Goal: Task Accomplishment & Management: Manage account settings

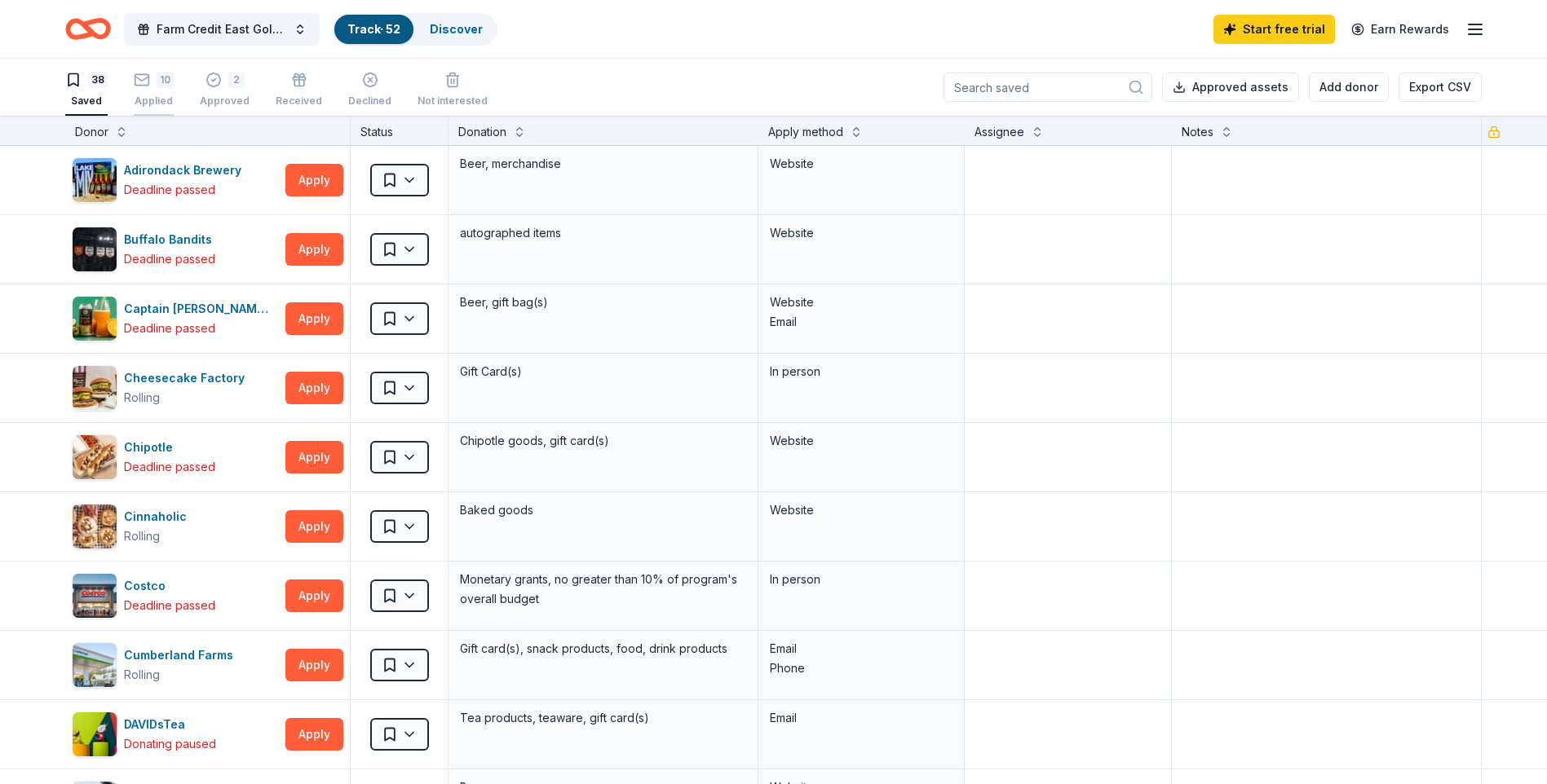
click at [139, 88] on div "10 Applied" at bounding box center [153, 89] width 40 height 36
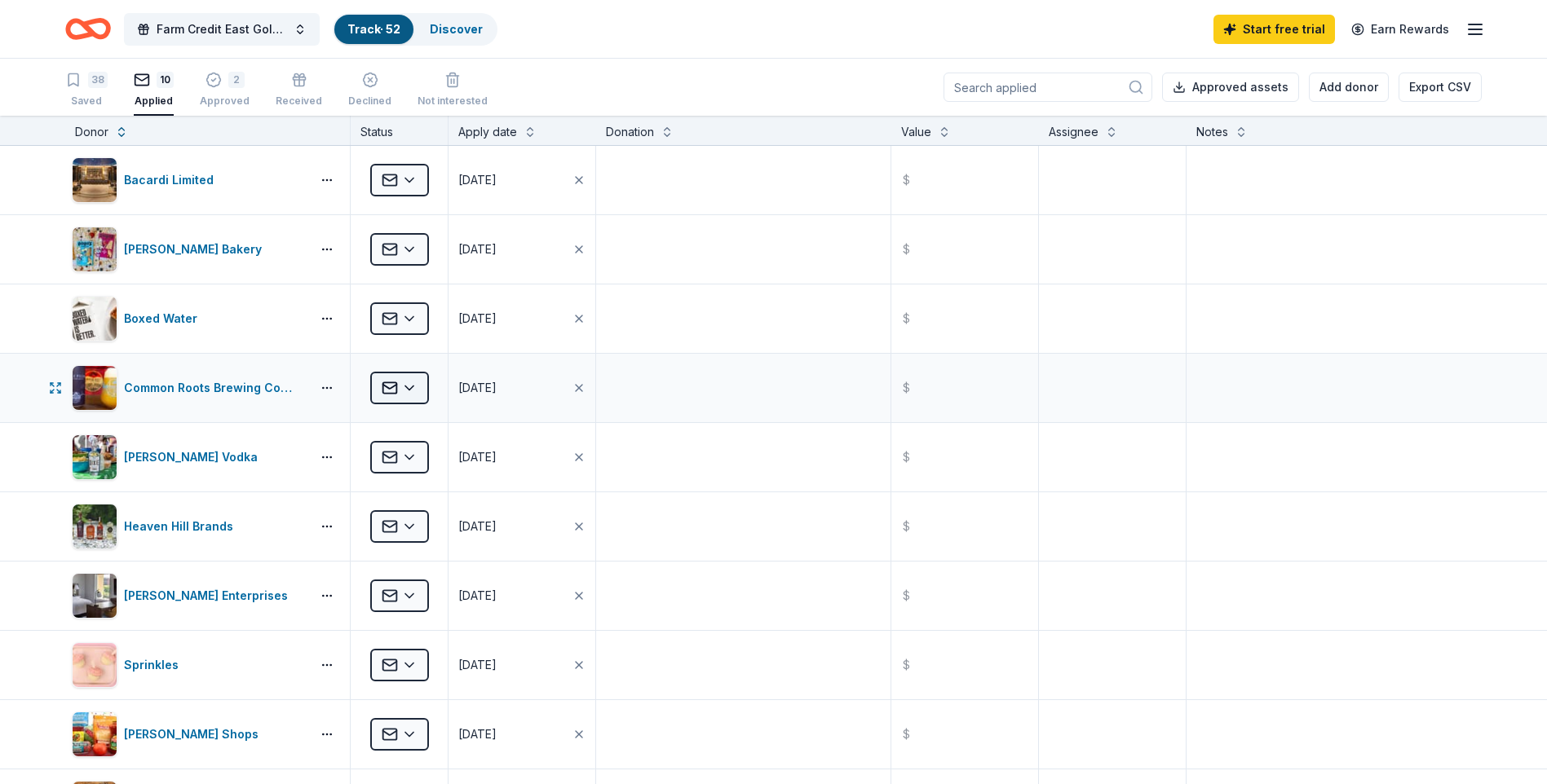
click at [423, 395] on html "Farm Credit East Golf Classic Track · 52 Discover Start free trial Earn Rewards…" at bounding box center [773, 392] width 1547 height 784
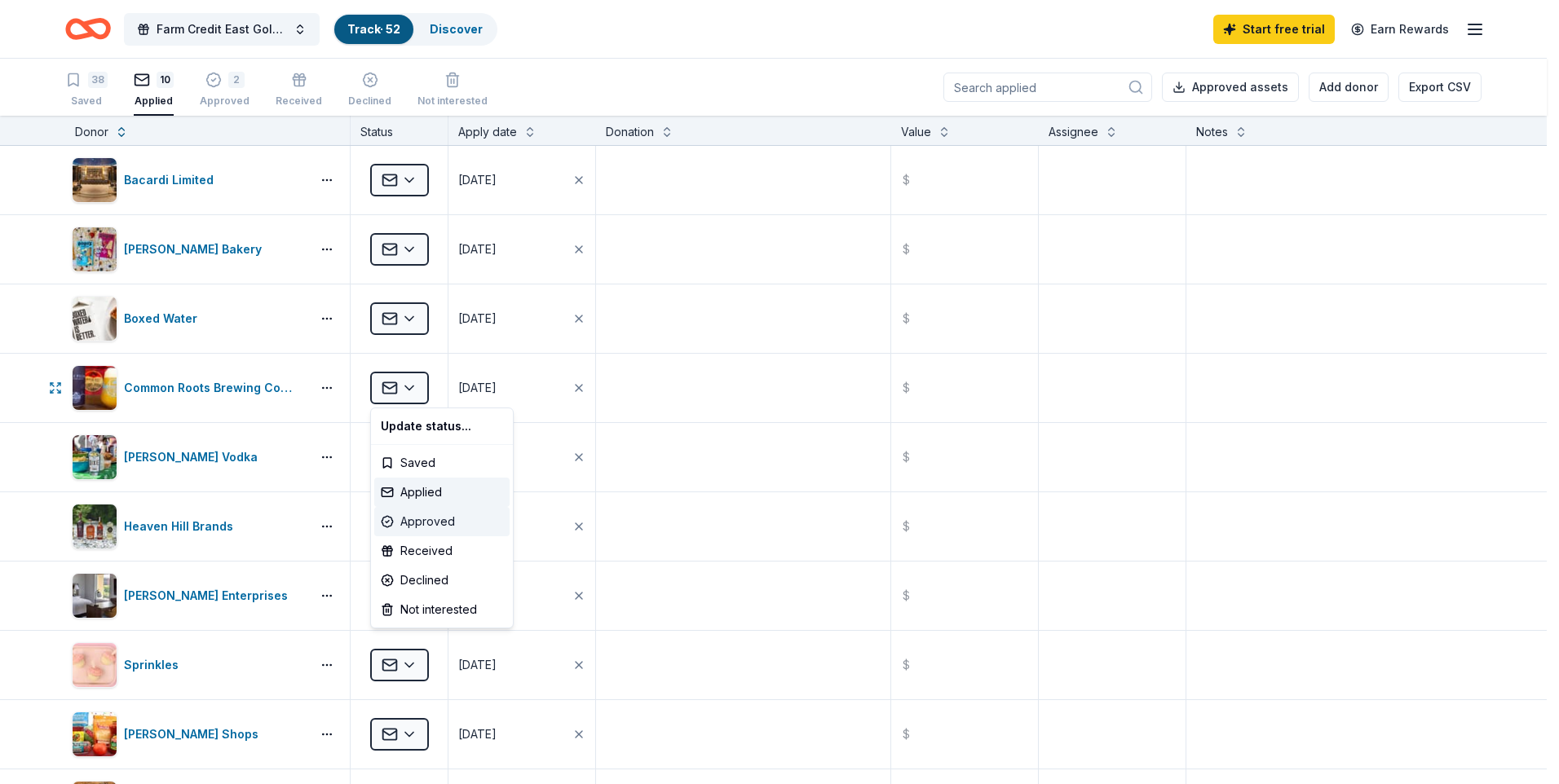
click at [432, 519] on div "Approved" at bounding box center [442, 522] width 136 height 30
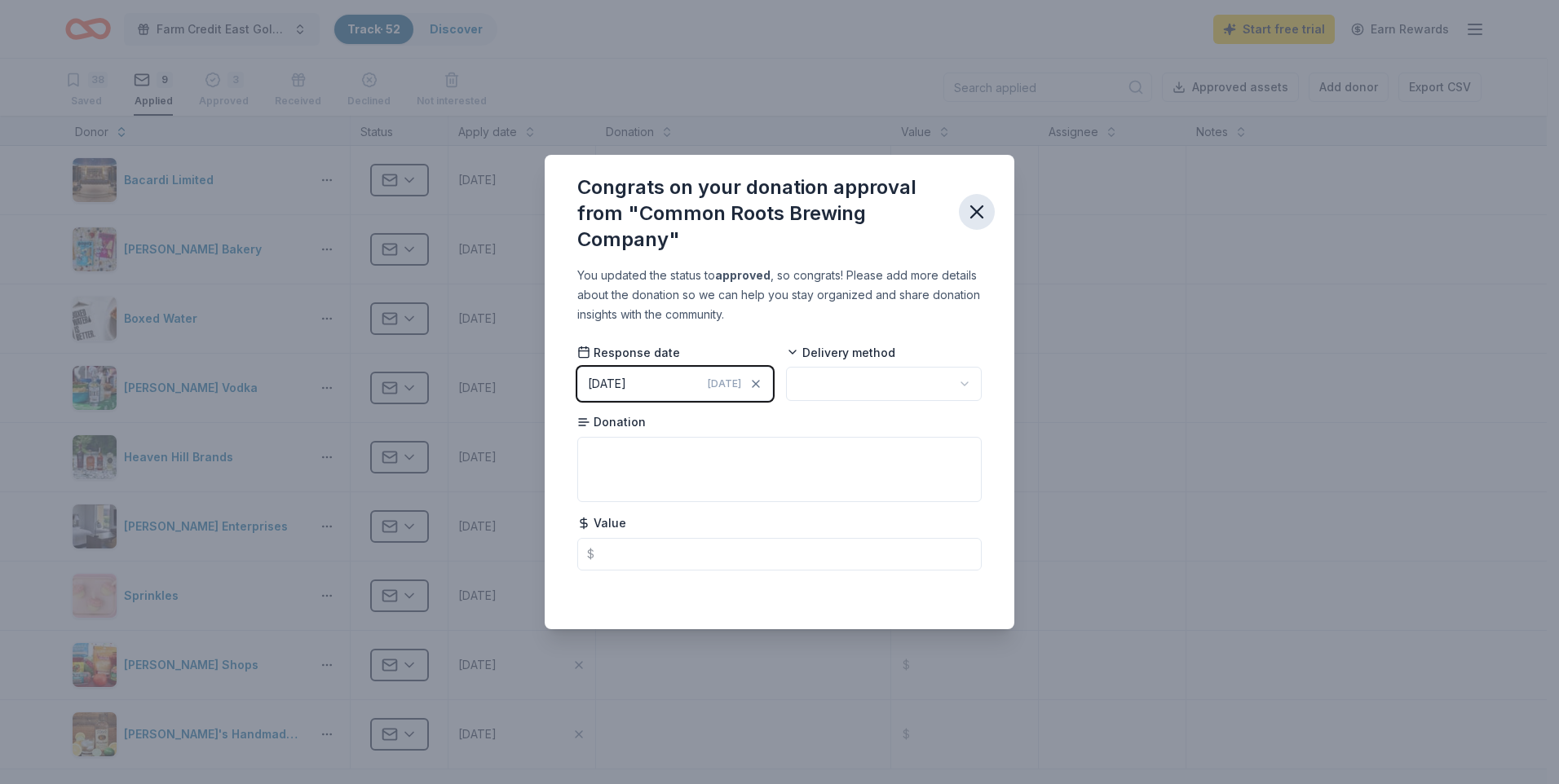
click at [973, 208] on icon "button" at bounding box center [977, 212] width 11 height 11
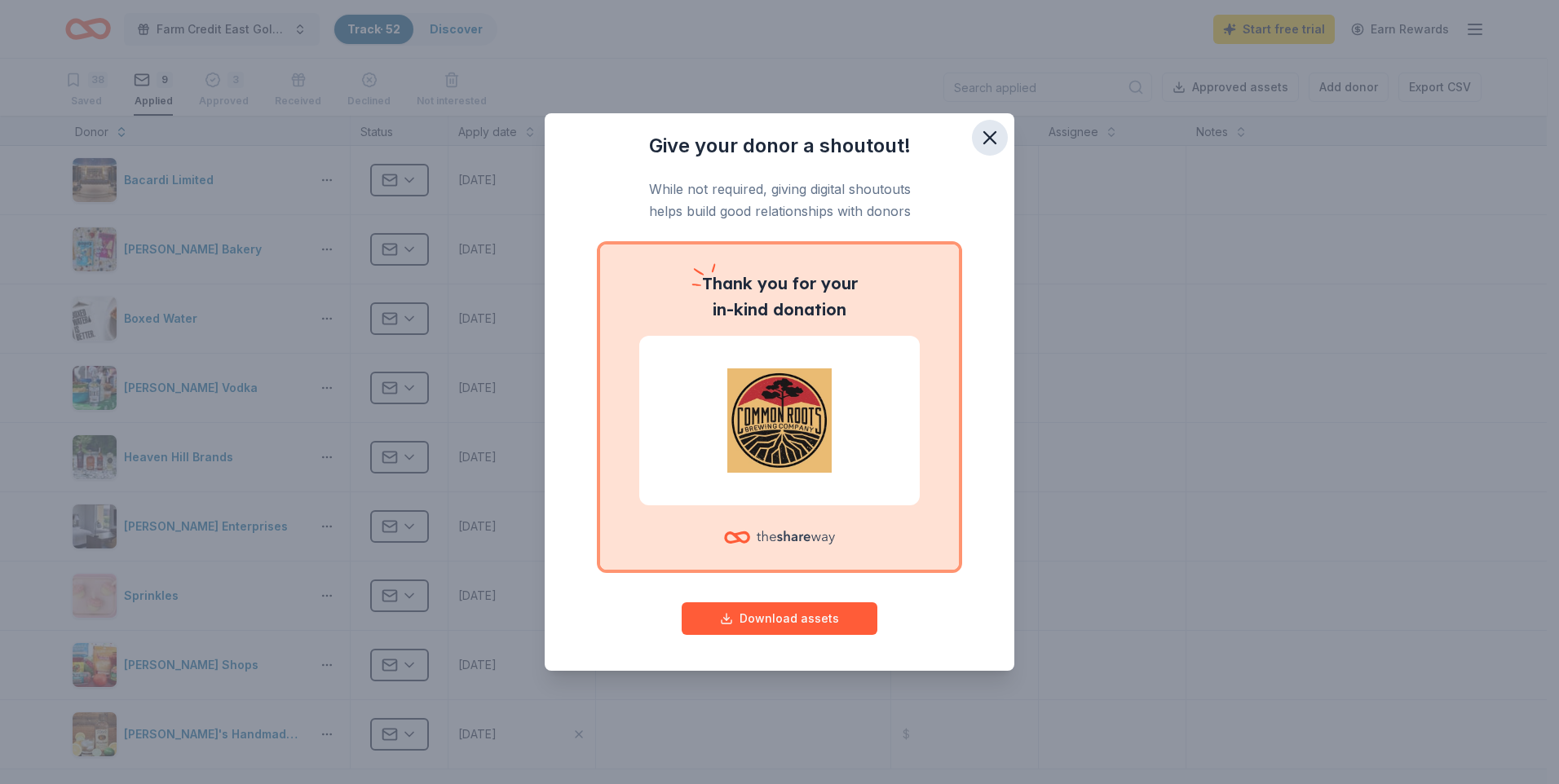
click at [988, 142] on icon "button" at bounding box center [990, 138] width 23 height 23
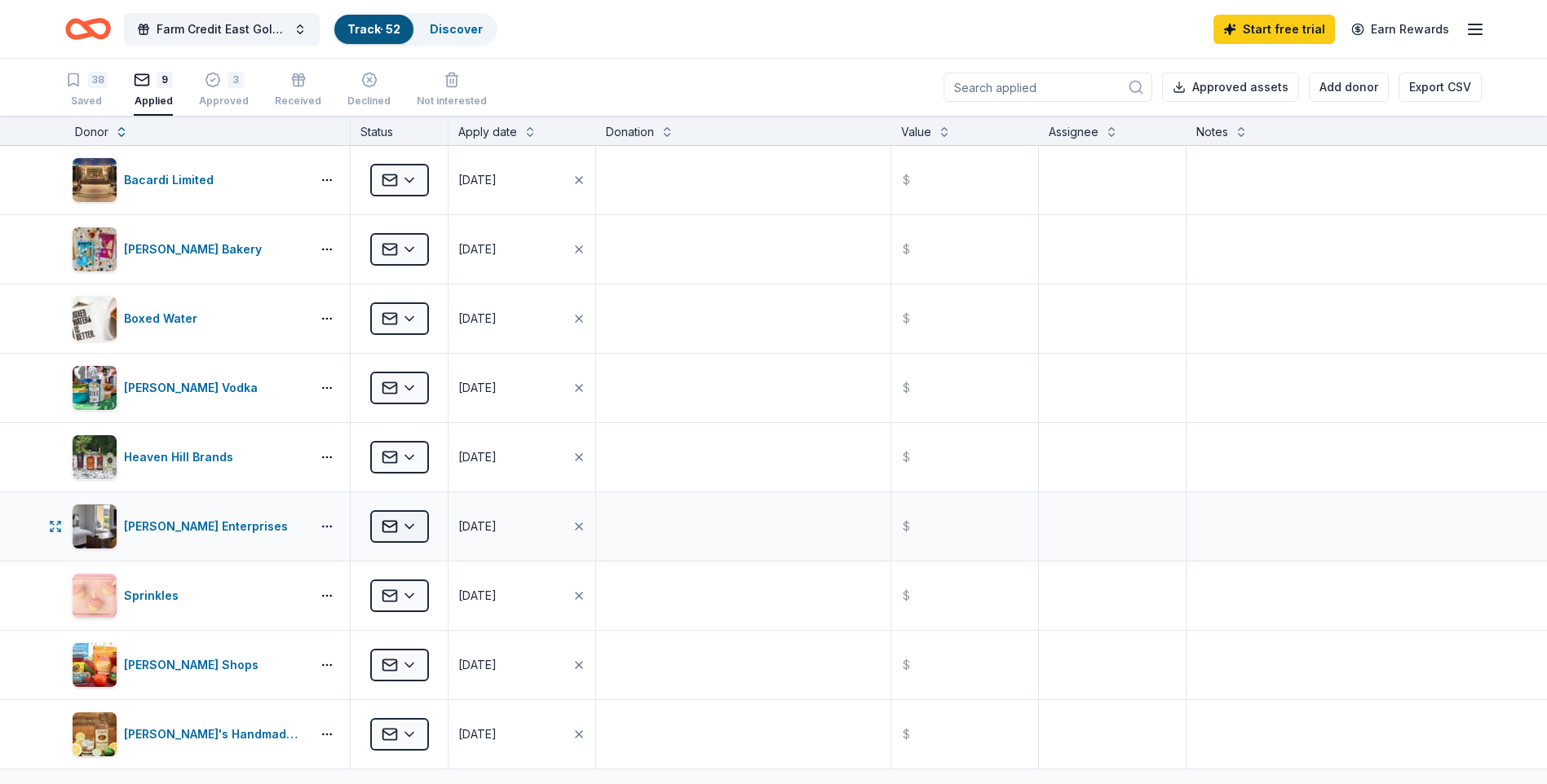
click at [411, 517] on html "Farm Credit East Golf Classic Track · 52 Discover Start free trial Earn Rewards…" at bounding box center [773, 392] width 1547 height 784
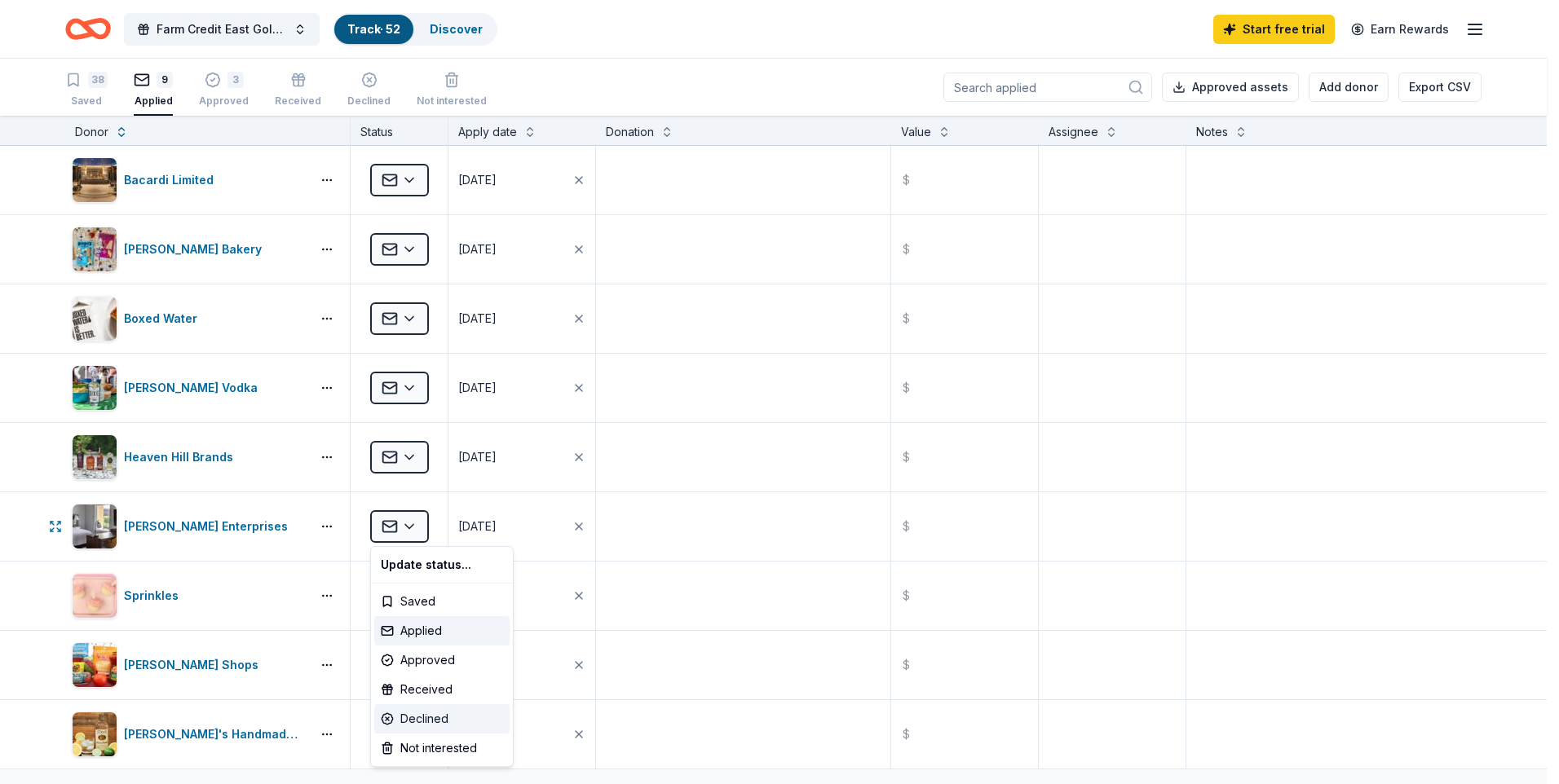
click at [432, 721] on div "Declined" at bounding box center [442, 719] width 136 height 30
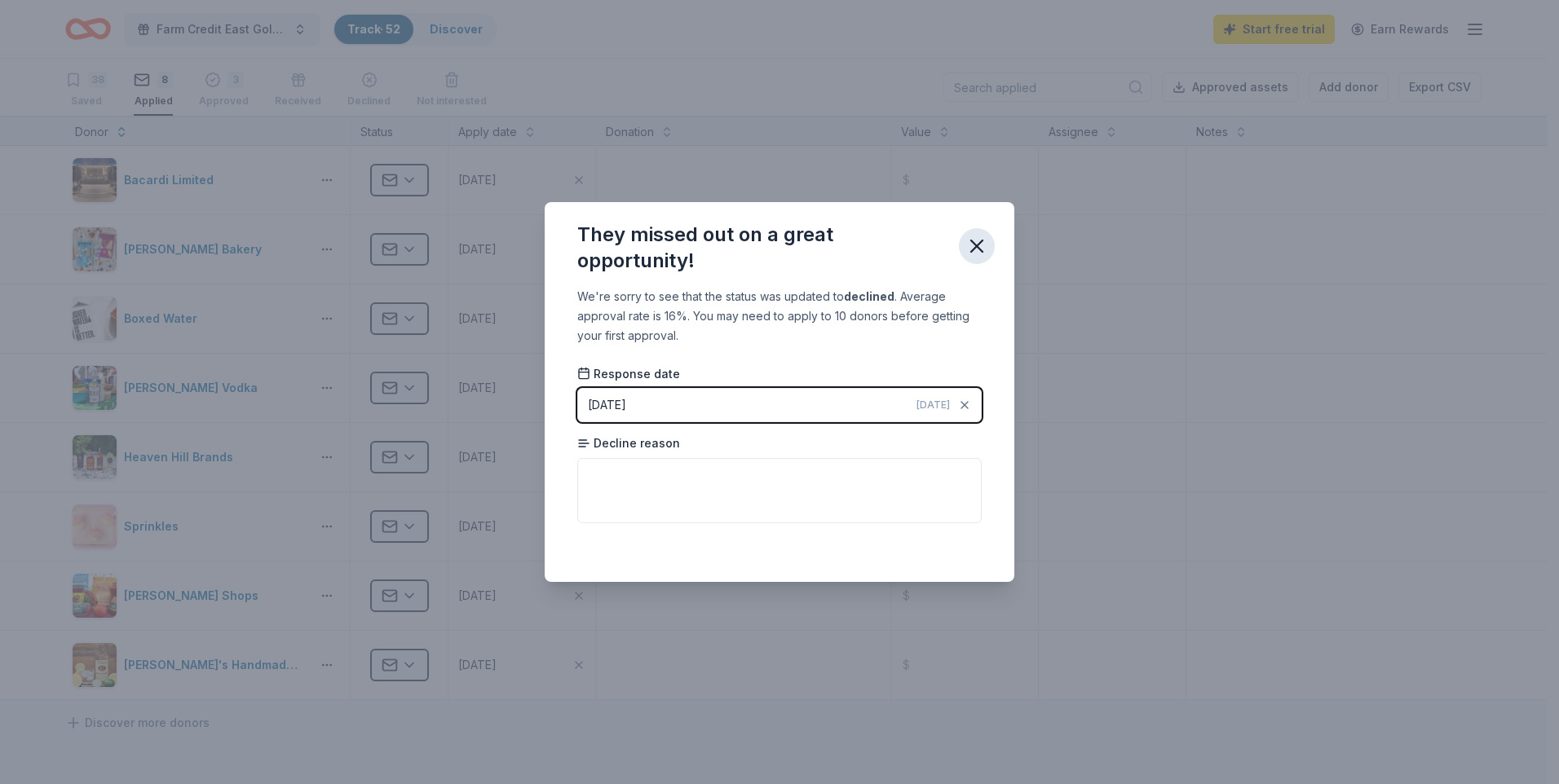
click at [981, 245] on icon "button" at bounding box center [977, 246] width 23 height 23
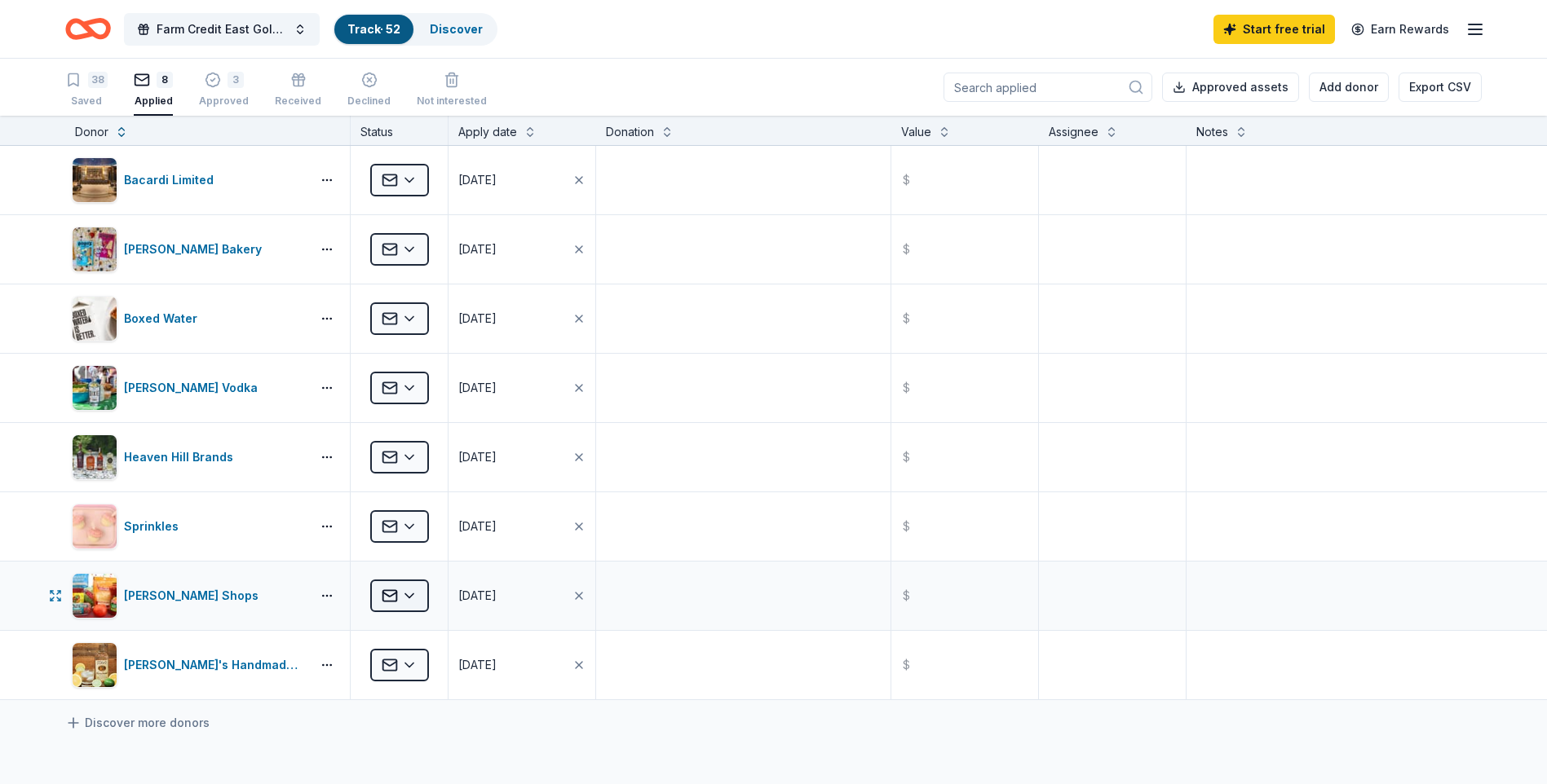
click at [416, 591] on html "Farm Credit East Golf Classic Track · 52 Discover Start free trial Earn Rewards…" at bounding box center [773, 392] width 1547 height 784
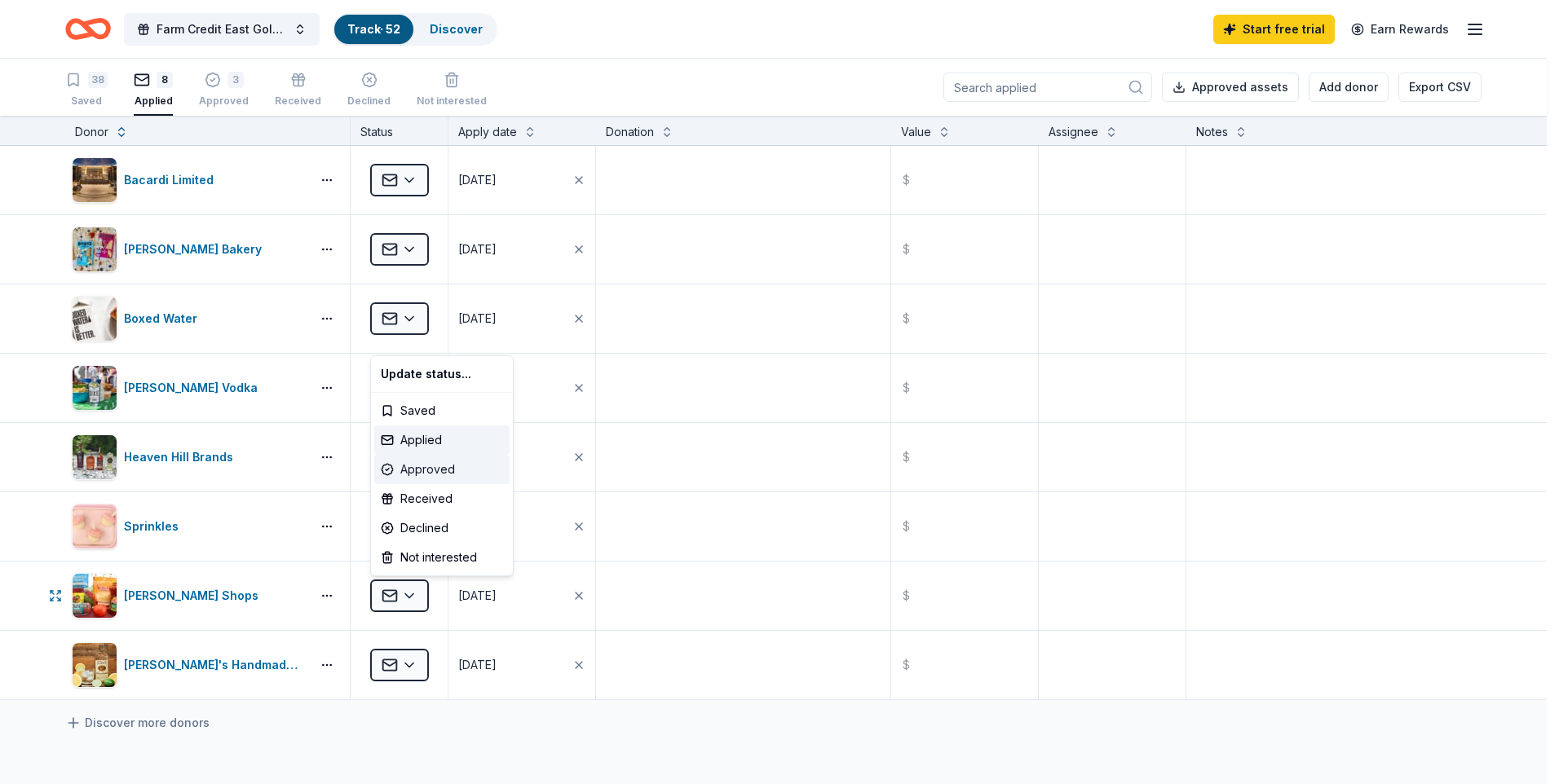
click at [420, 467] on div "Approved" at bounding box center [442, 470] width 136 height 30
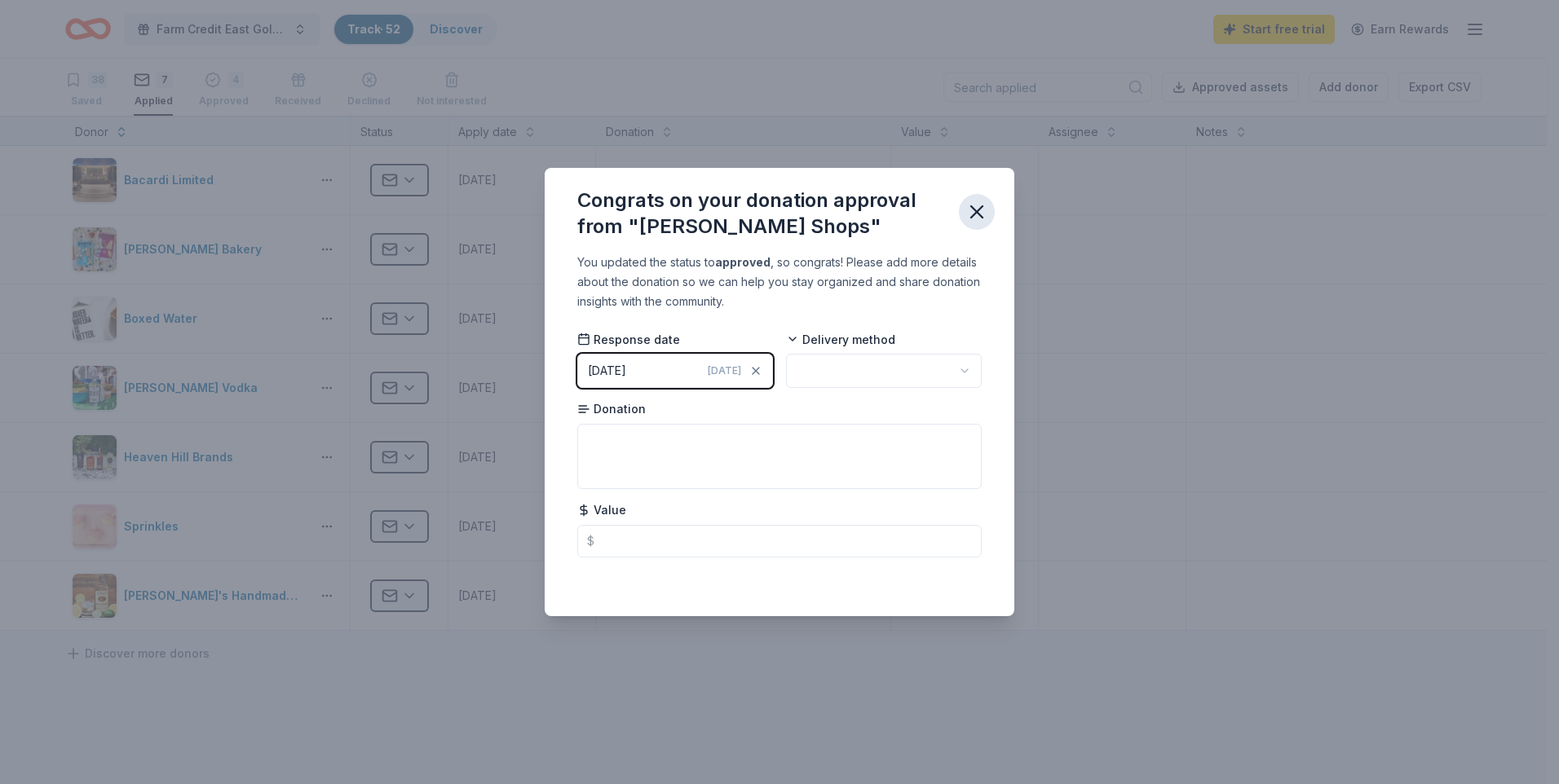
click at [983, 208] on icon "button" at bounding box center [977, 212] width 23 height 23
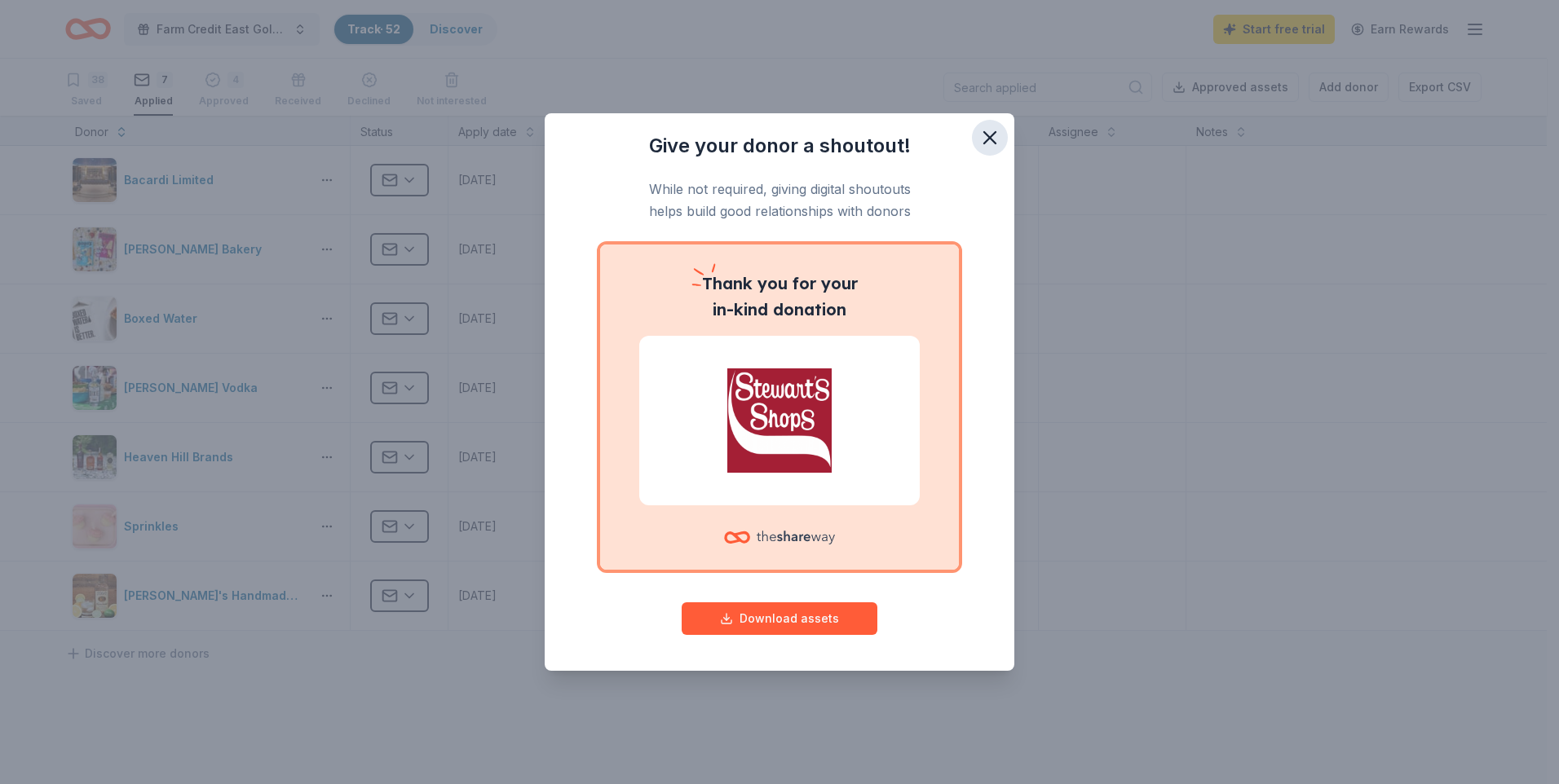
click at [986, 143] on icon "button" at bounding box center [990, 138] width 23 height 23
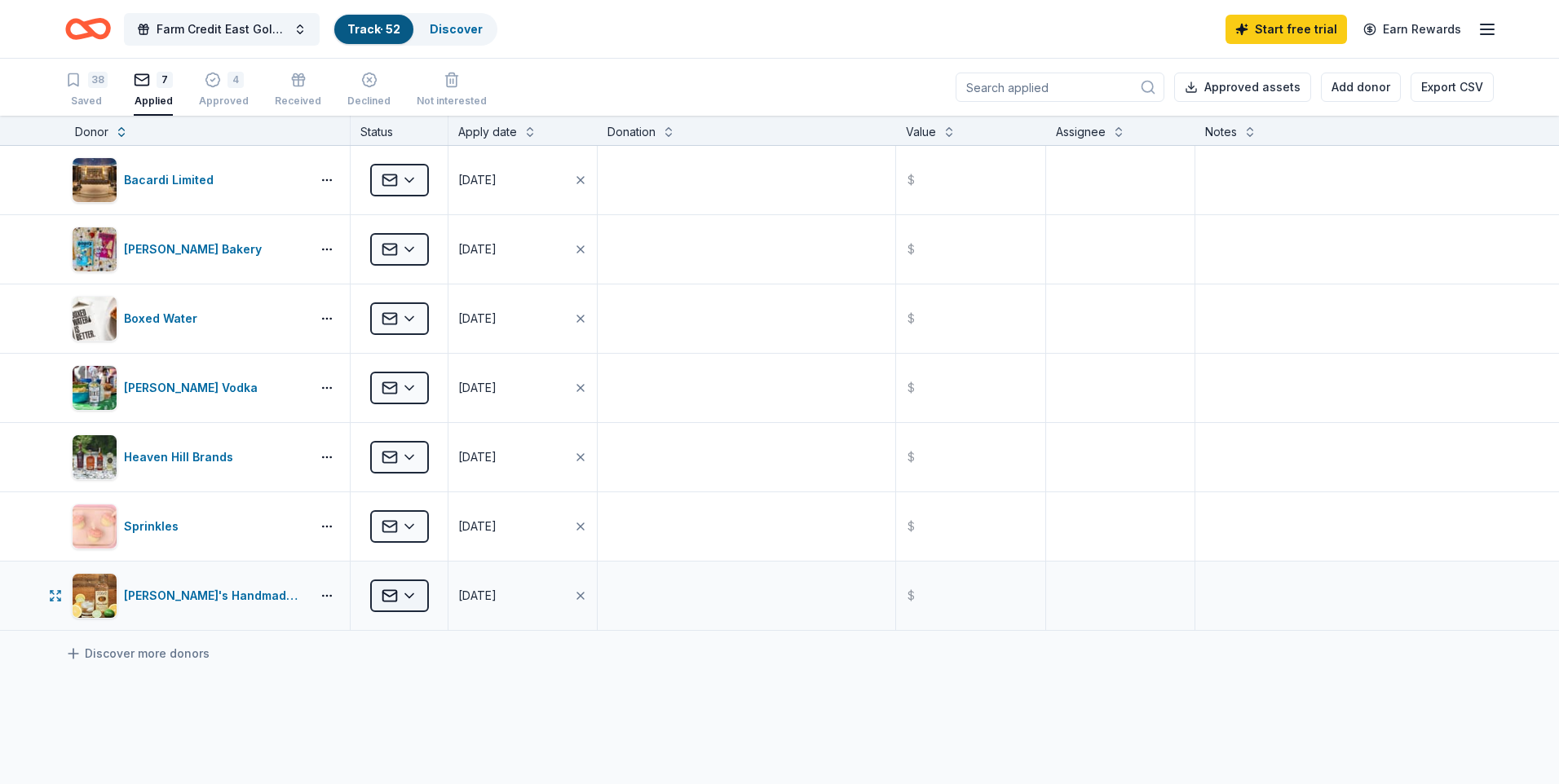
click at [418, 597] on html "Farm Credit East Golf Classic Track · 52 Discover Start free trial Earn Rewards…" at bounding box center [780, 392] width 1559 height 784
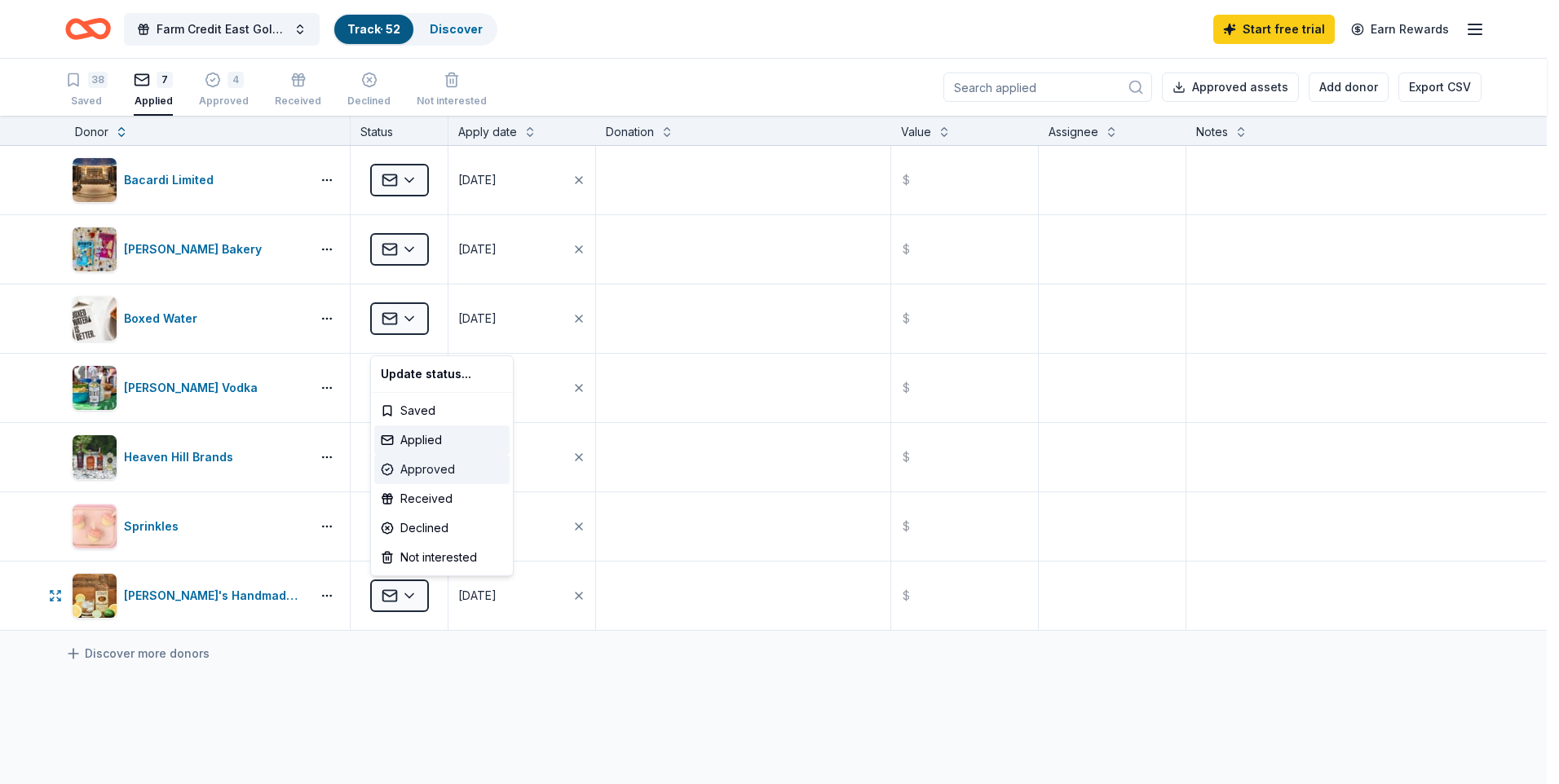
click at [440, 466] on div "Approved" at bounding box center [442, 470] width 136 height 30
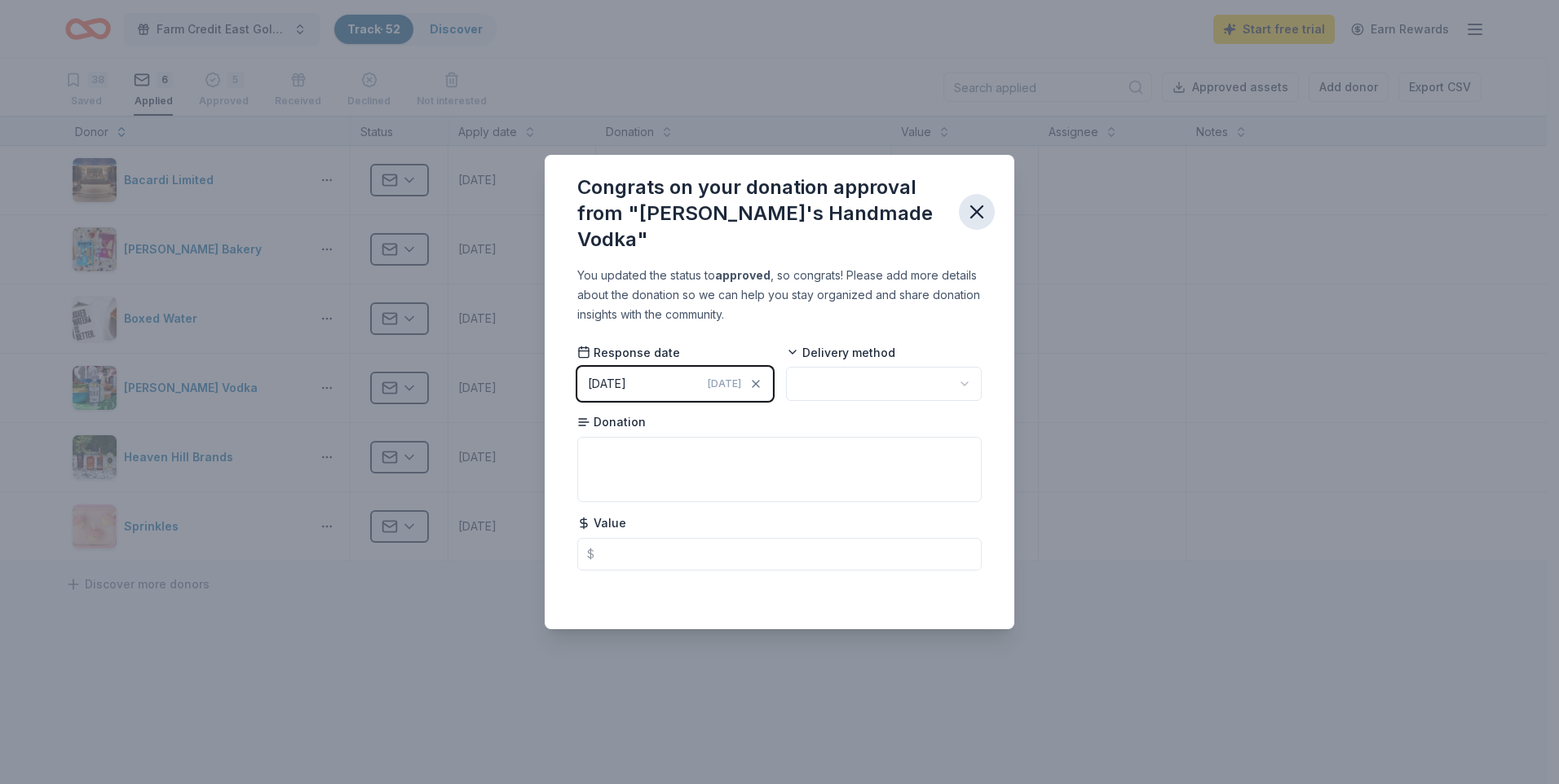
click at [971, 211] on icon "button" at bounding box center [977, 212] width 23 height 23
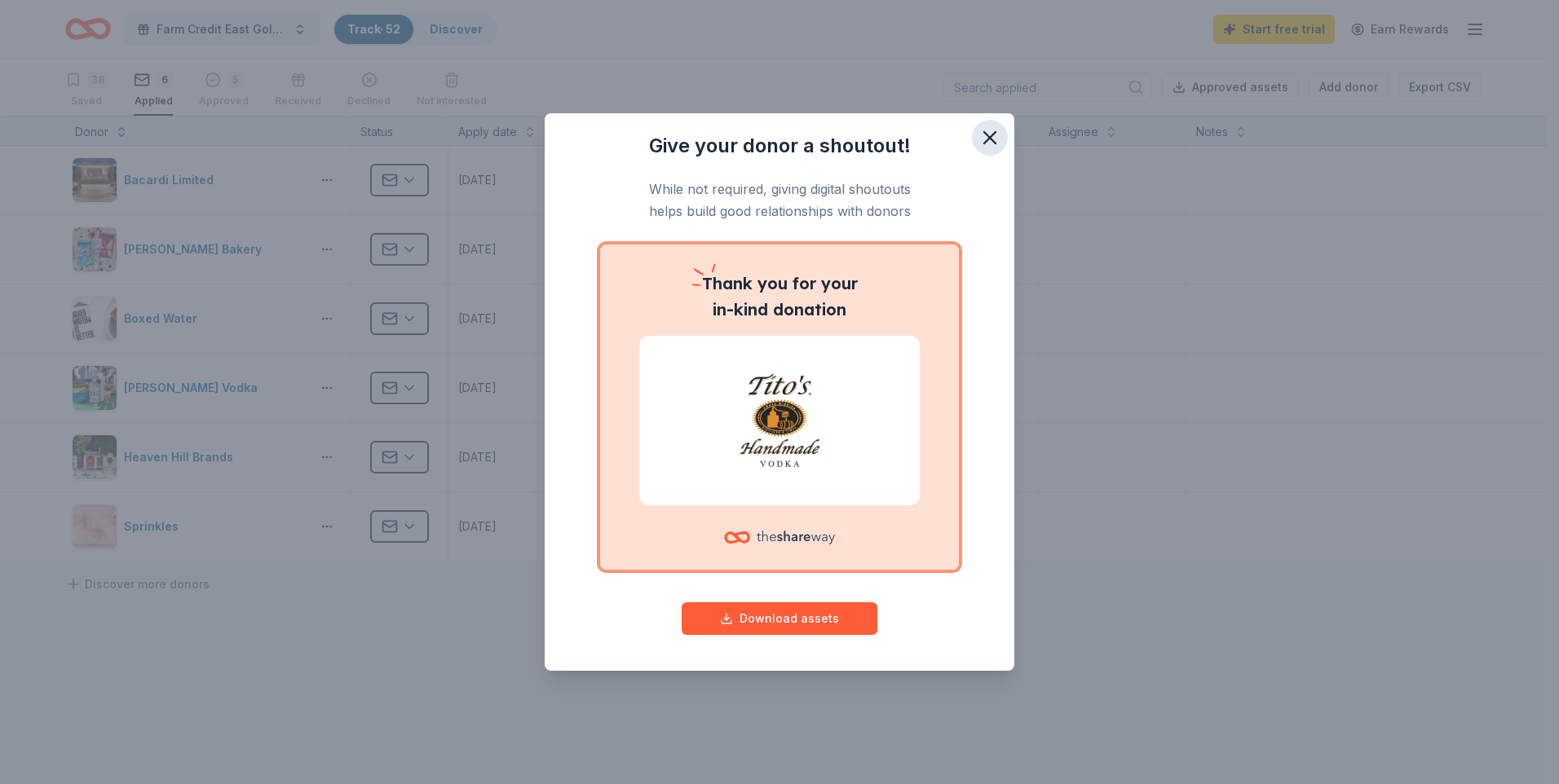
click at [989, 142] on icon "button" at bounding box center [990, 138] width 23 height 23
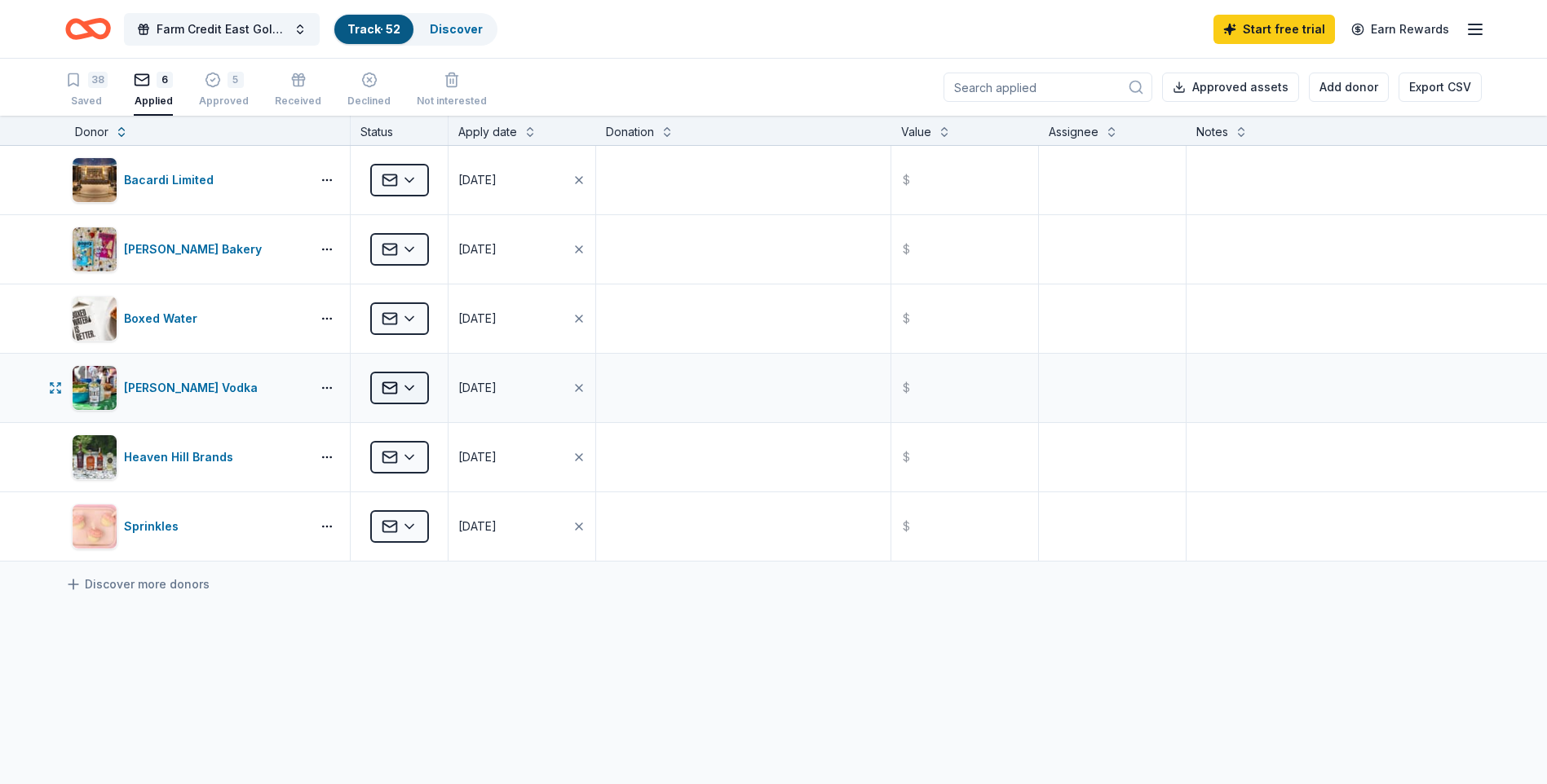
click at [416, 389] on html "Farm Credit East Golf Classic Track · 52 Discover Start free trial Earn Rewards…" at bounding box center [773, 392] width 1547 height 784
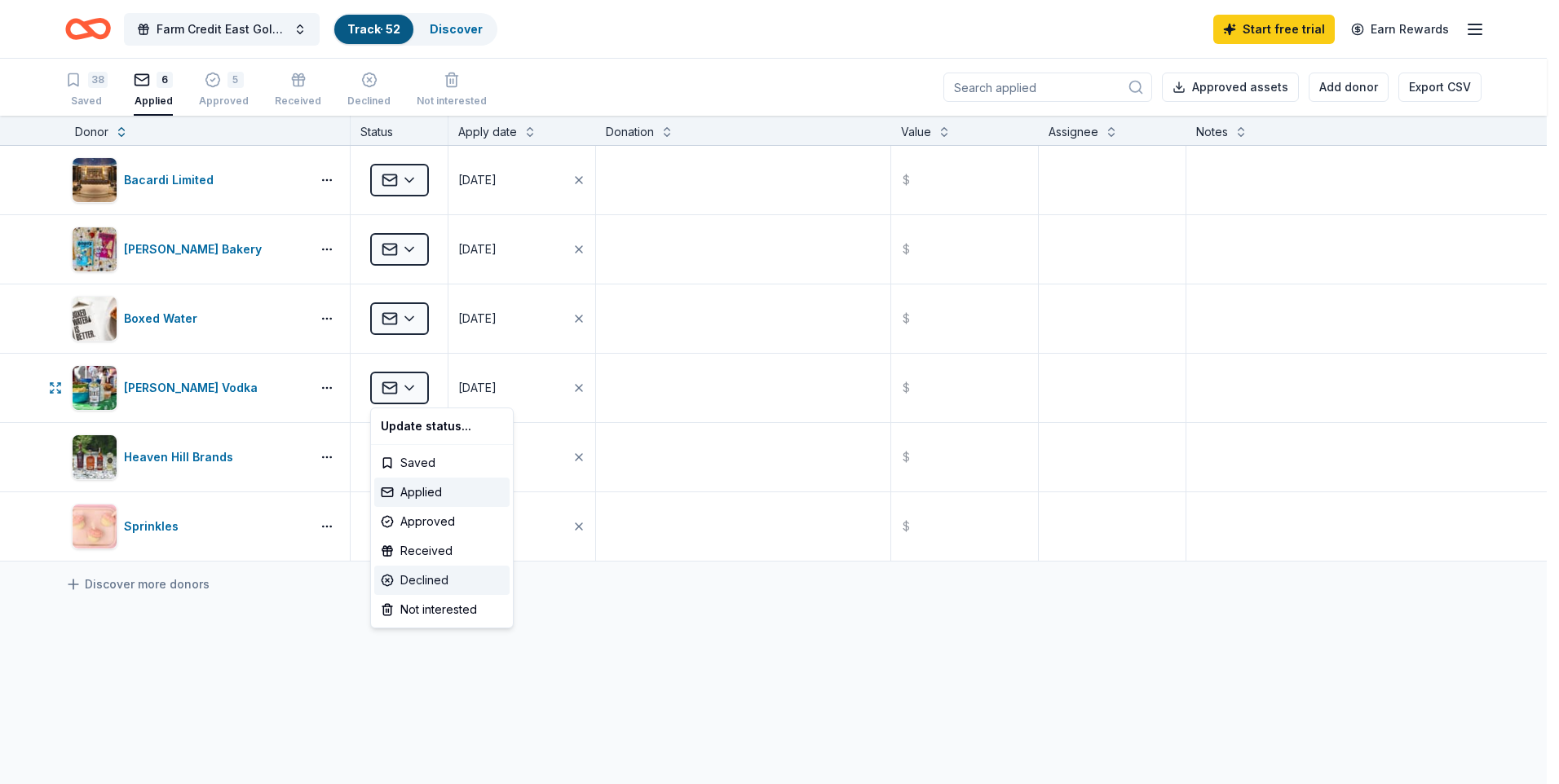
click at [425, 578] on div "Declined" at bounding box center [442, 580] width 136 height 30
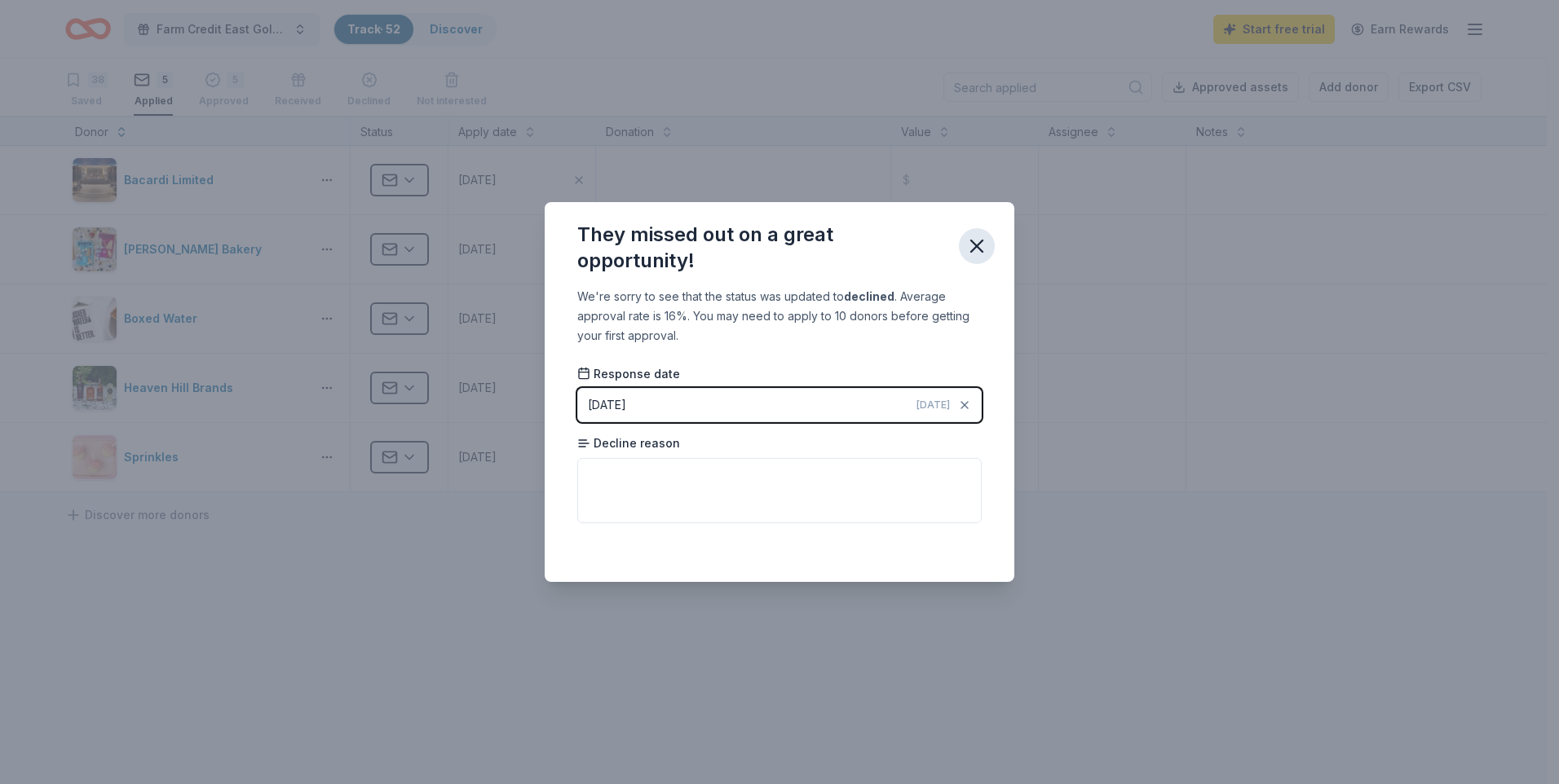
click at [978, 246] on icon "button" at bounding box center [977, 246] width 11 height 11
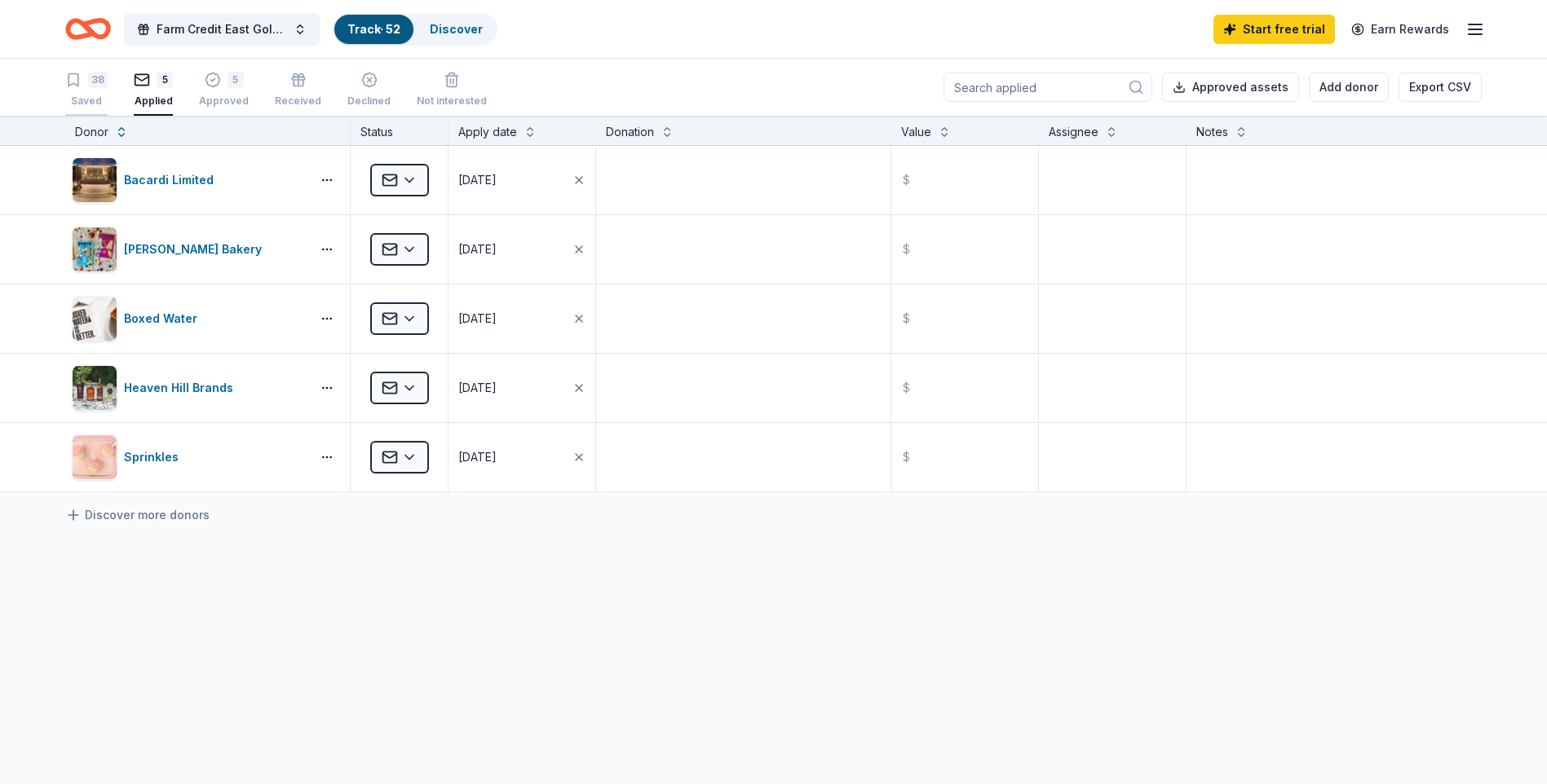
click at [85, 85] on div "38" at bounding box center [87, 80] width 43 height 17
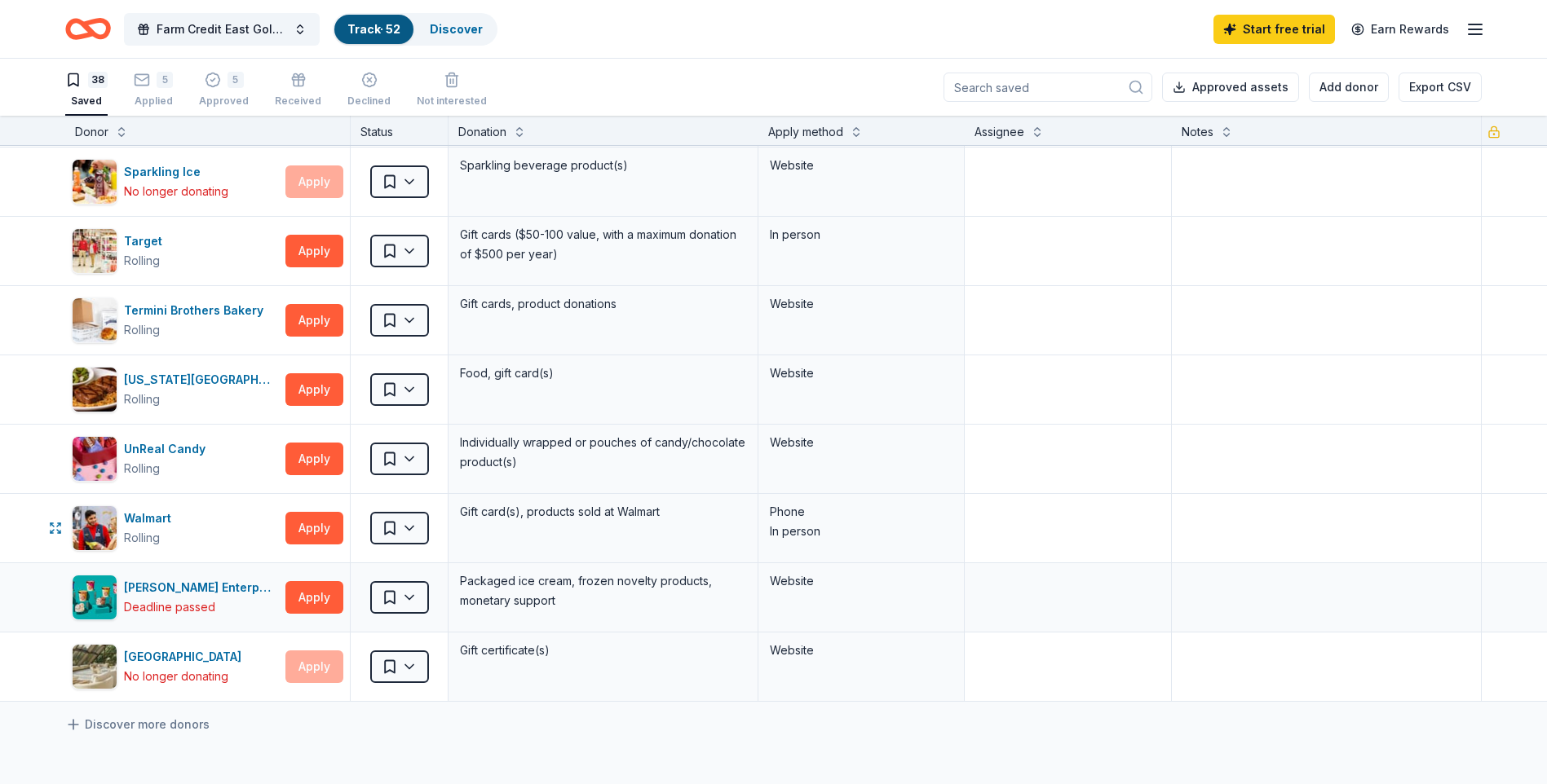
scroll to position [2119, 0]
